Goal: Find specific page/section

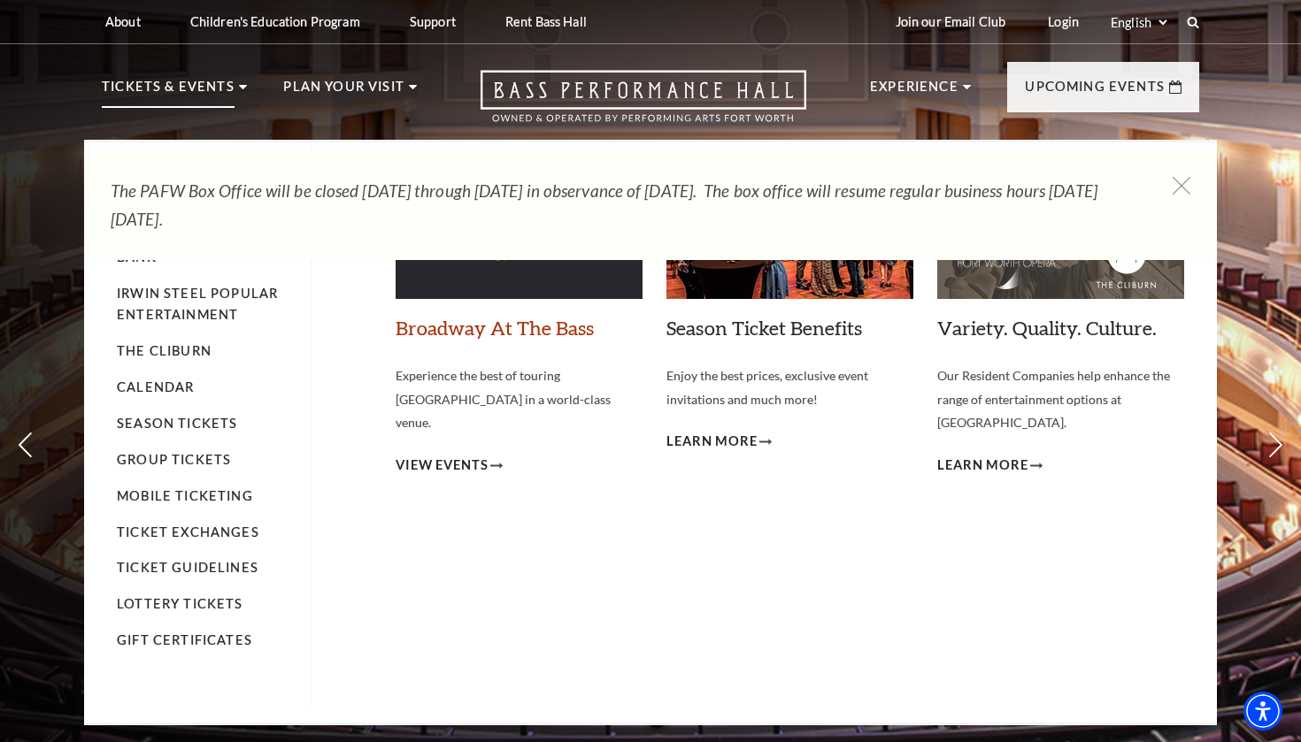
click at [477, 328] on link "Broadway At The Bass" at bounding box center [494, 328] width 198 height 24
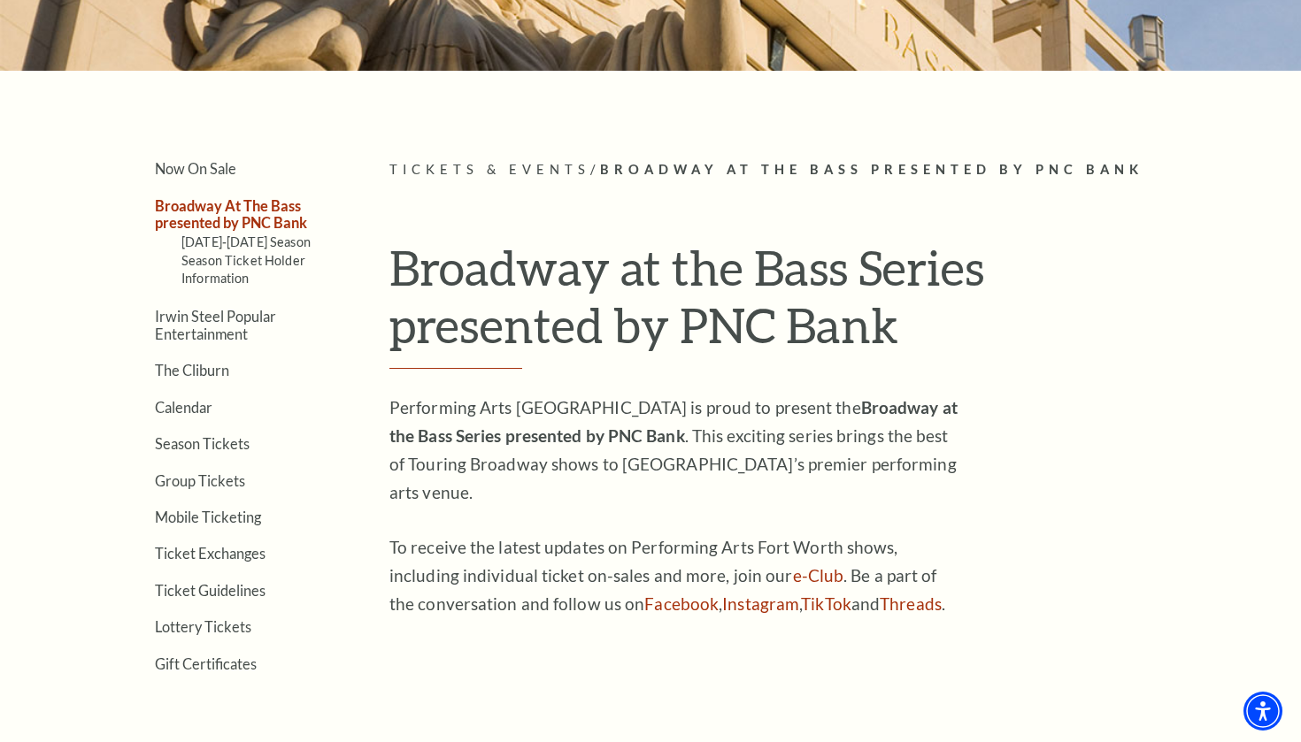
scroll to position [330, 0]
click at [187, 404] on link "Calendar" at bounding box center [184, 406] width 58 height 17
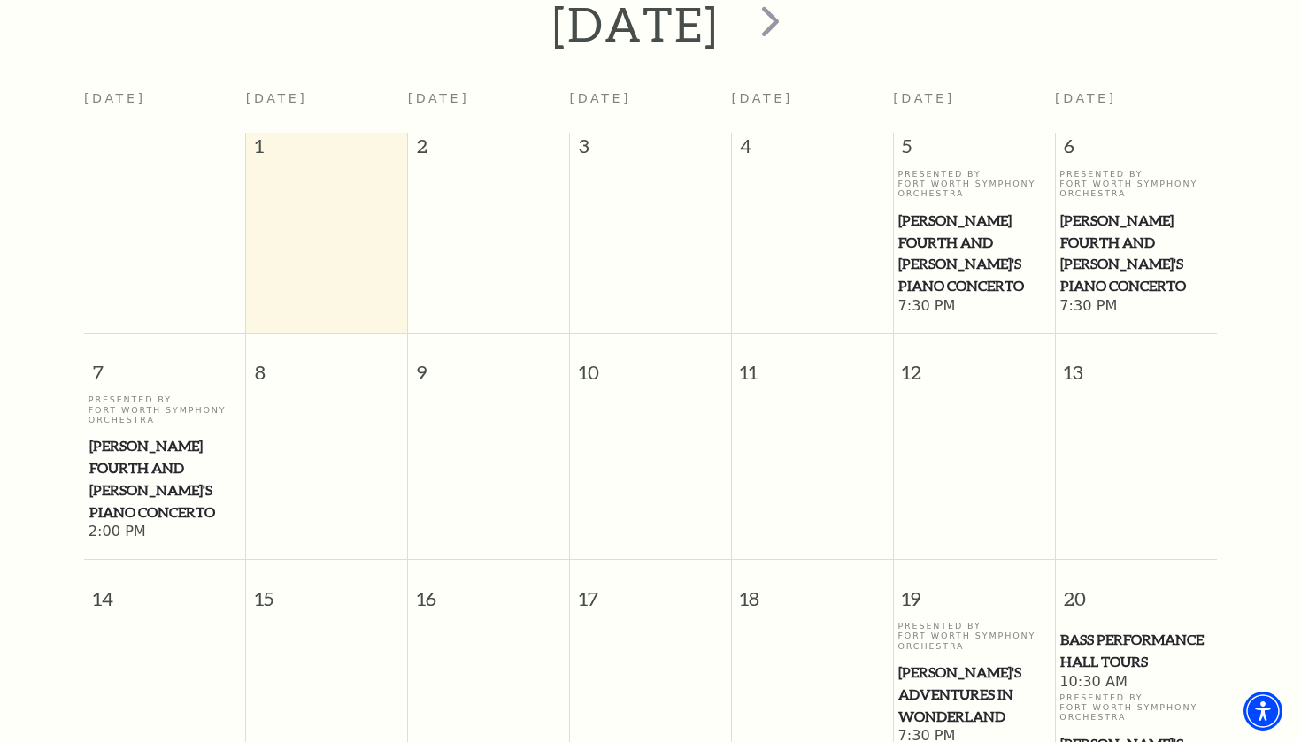
scroll to position [42, 0]
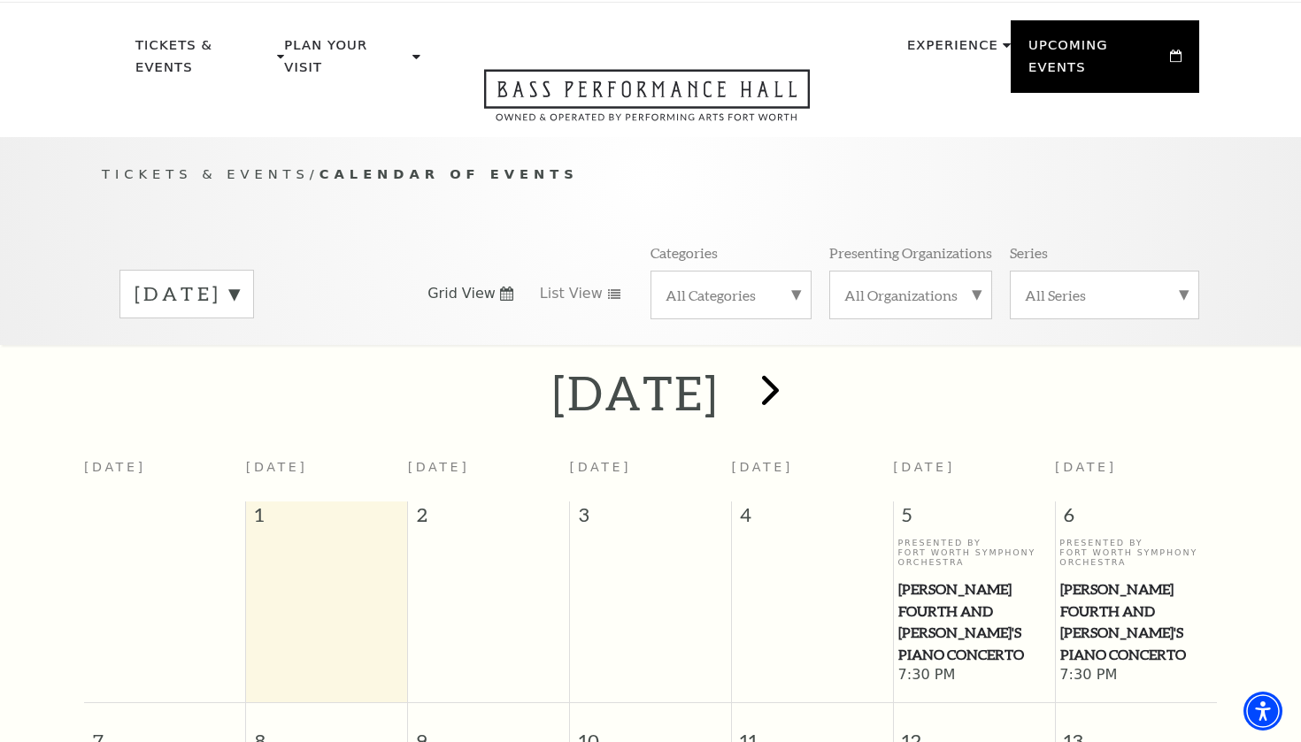
click at [795, 370] on span "next" at bounding box center [770, 390] width 50 height 50
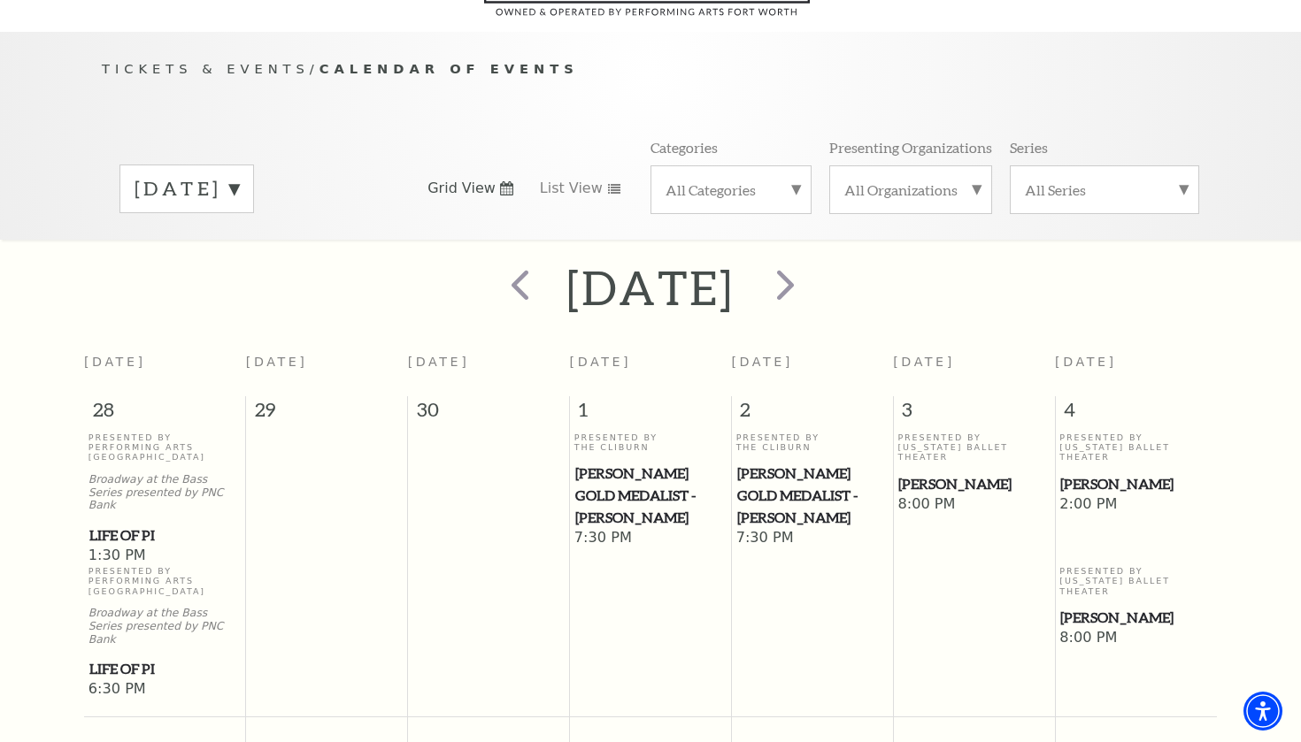
scroll to position [153, 0]
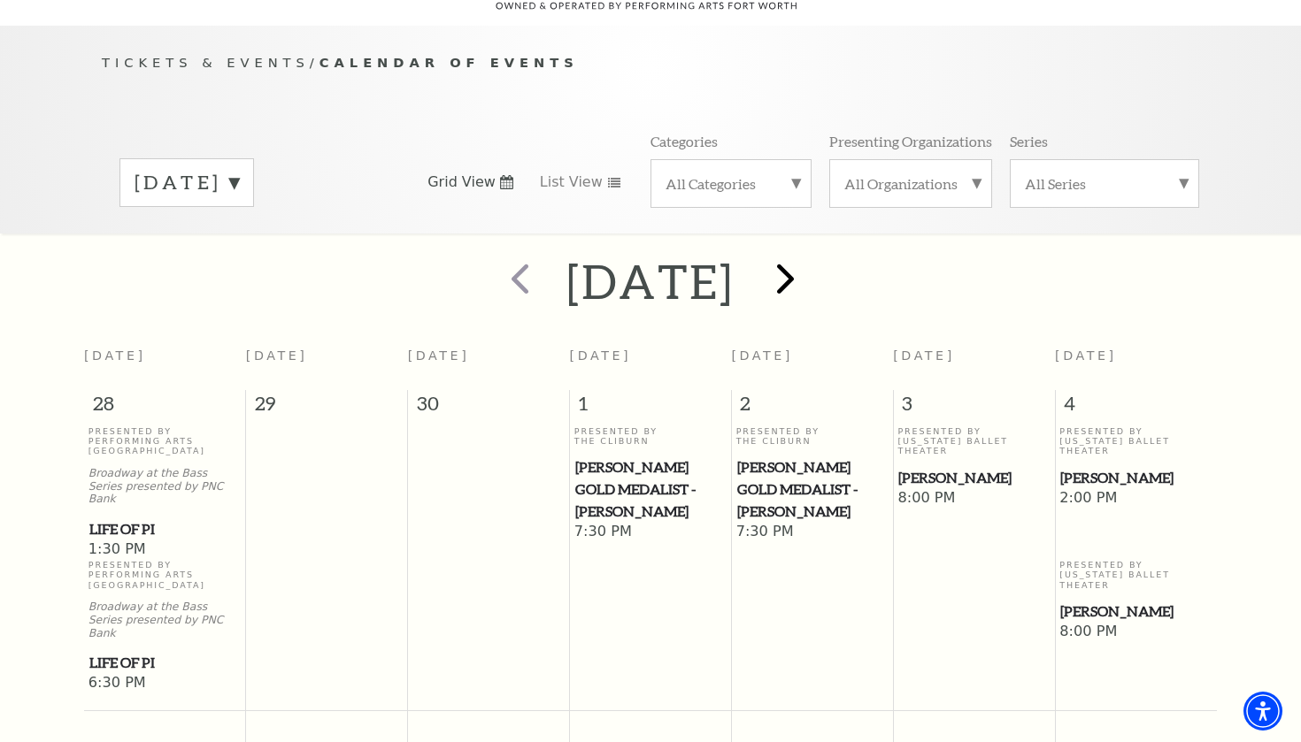
click at [810, 255] on span "next" at bounding box center [785, 278] width 50 height 50
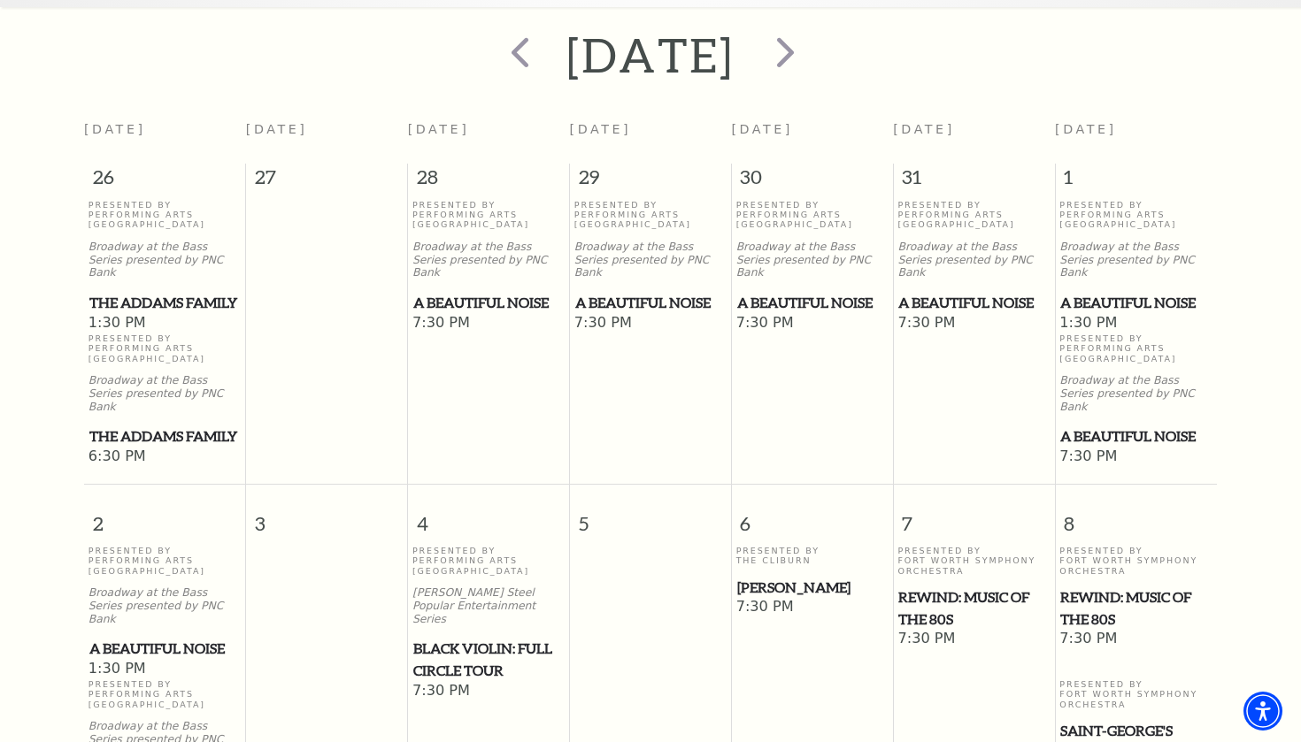
scroll to position [228, 0]
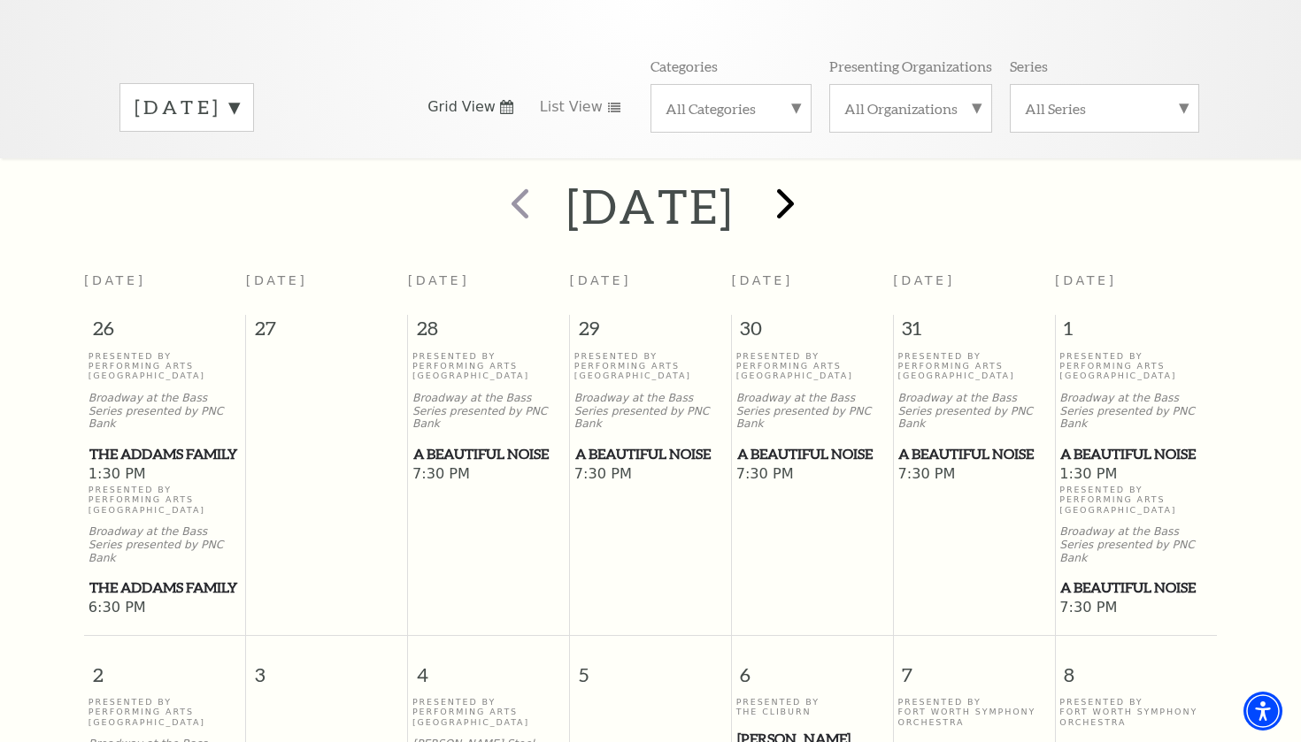
click at [810, 192] on span "next" at bounding box center [785, 203] width 50 height 50
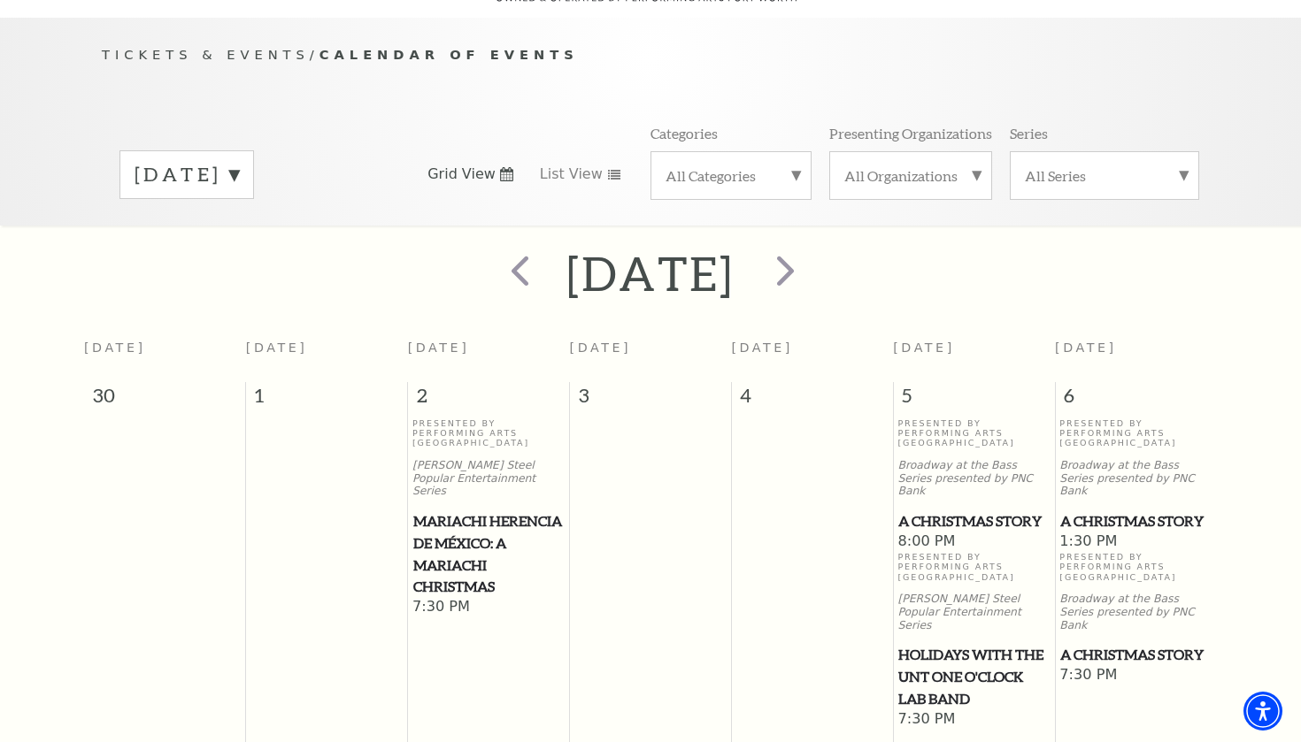
scroll to position [83, 0]
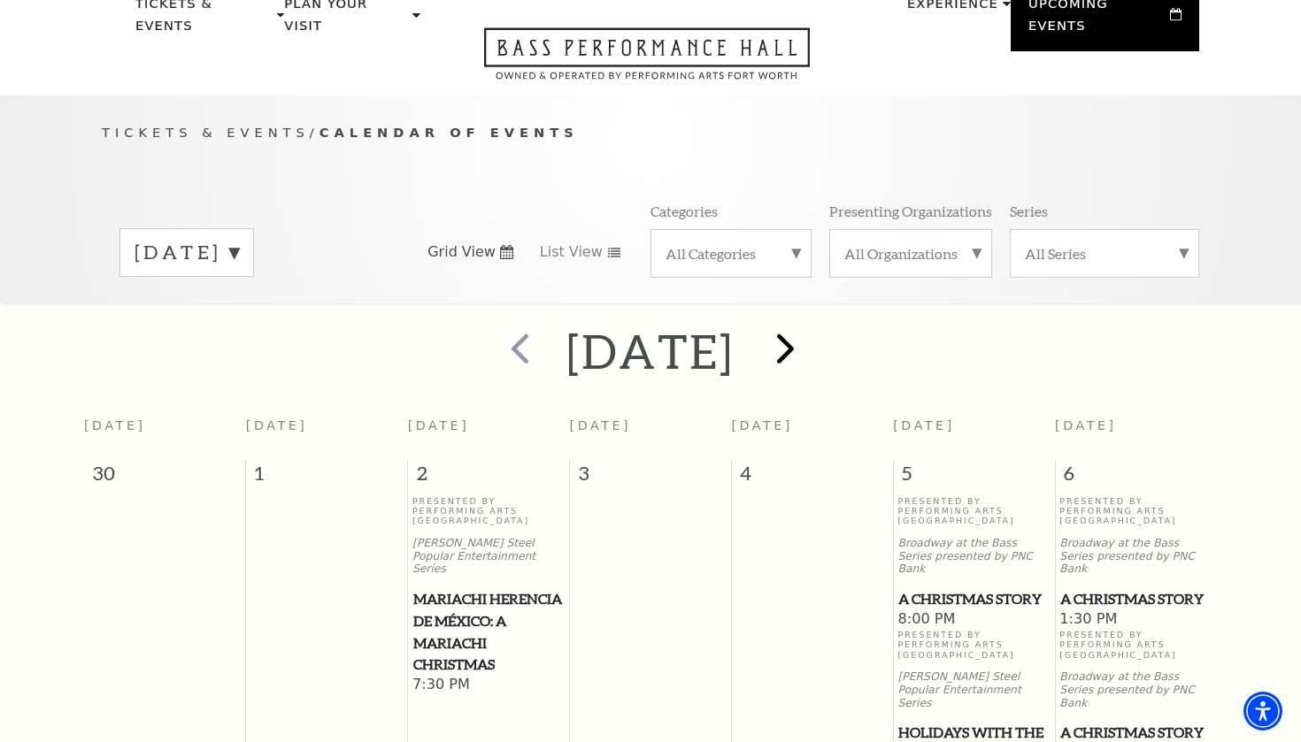
click at [810, 325] on span "next" at bounding box center [785, 348] width 50 height 50
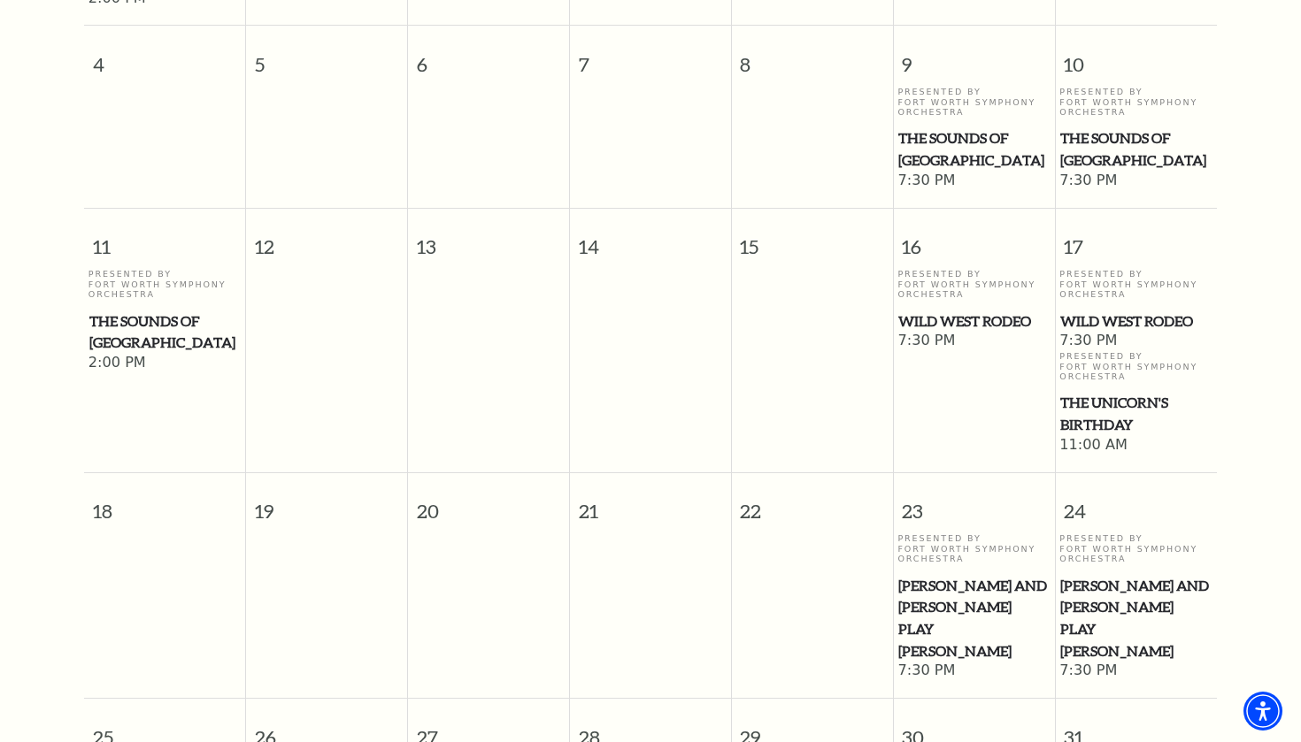
scroll to position [814, 0]
